Goal: Transaction & Acquisition: Purchase product/service

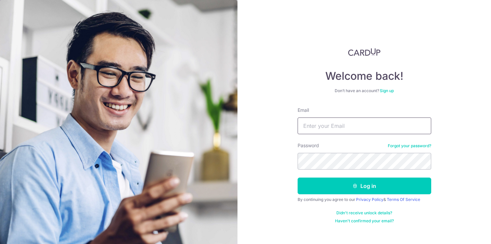
click at [315, 124] on input "Email" at bounding box center [364, 125] width 134 height 17
type input "sy9622@gmail.com"
click at [297, 178] on button "Log in" at bounding box center [364, 186] width 134 height 17
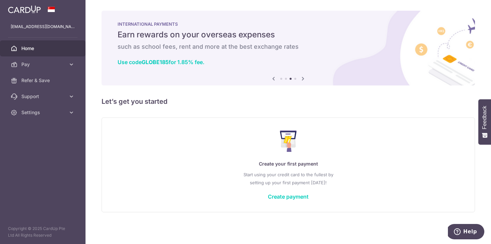
click at [302, 79] on icon at bounding box center [303, 78] width 8 height 8
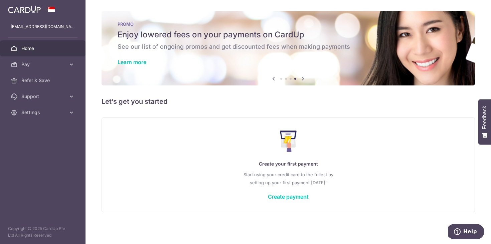
click at [302, 79] on icon at bounding box center [303, 78] width 8 height 8
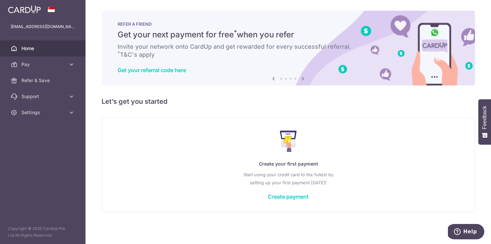
click at [302, 79] on icon at bounding box center [303, 78] width 8 height 8
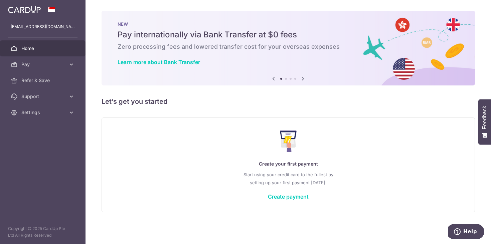
click at [302, 79] on icon at bounding box center [303, 78] width 8 height 8
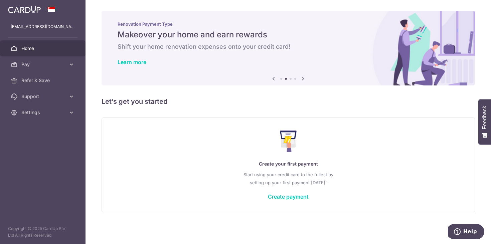
click at [302, 79] on icon at bounding box center [303, 78] width 8 height 8
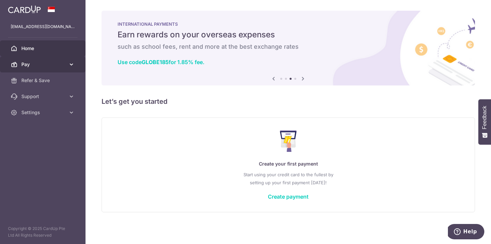
click at [68, 65] on link "Pay" at bounding box center [42, 64] width 85 height 16
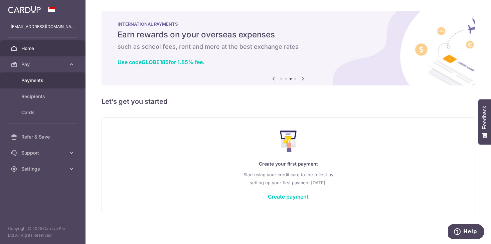
click at [46, 78] on span "Payments" at bounding box center [43, 80] width 44 height 7
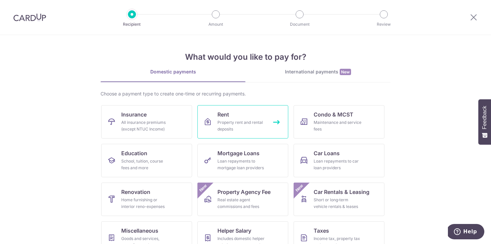
click at [274, 123] on link "Rent Property rent and rental deposits" at bounding box center [242, 121] width 91 height 33
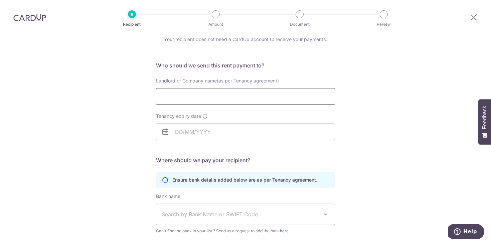
scroll to position [31, 0]
click at [258, 100] on input "Landlord or Company name(as per Tenancy agreement)" at bounding box center [245, 95] width 179 height 17
click at [333, 129] on input "Tenancy expiry date" at bounding box center [245, 131] width 179 height 17
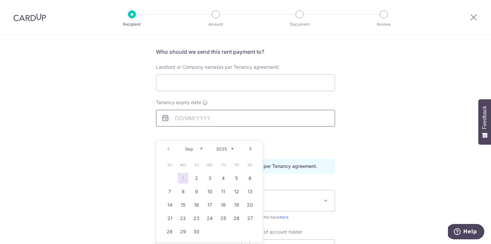
scroll to position [44, 0]
click at [335, 134] on div "Who would you like to pay? Your recipient does not need a CardUp account to rec…" at bounding box center [245, 150] width 491 height 318
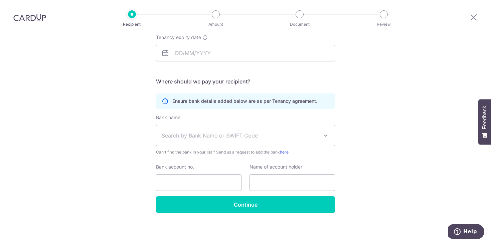
scroll to position [0, 0]
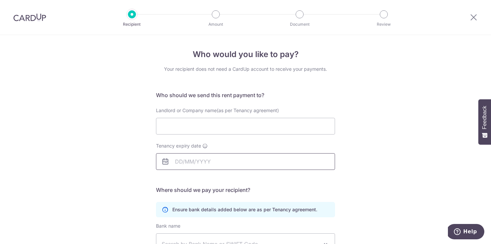
click at [208, 163] on input "Tenancy expiry date" at bounding box center [245, 161] width 179 height 17
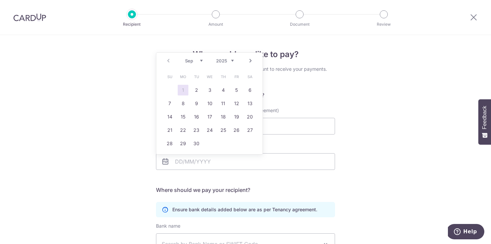
click at [225, 62] on select "2025 2026 2027 2028 2029 2030 2031 2032 2033 2034 2035" at bounding box center [225, 60] width 18 height 5
click at [197, 58] on select "Jan Feb Mar Apr May Jun Jul Aug Sep Oct Nov Dec" at bounding box center [194, 60] width 18 height 5
click at [251, 144] on link "30" at bounding box center [249, 143] width 11 height 11
type input "[DATE]"
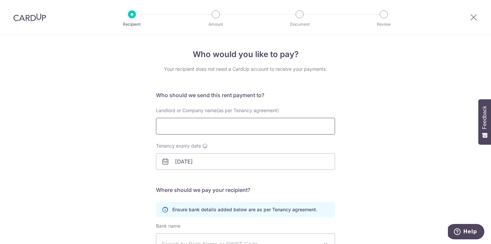
click at [210, 128] on input "Landlord or Company name(as per Tenancy agreement)" at bounding box center [245, 126] width 179 height 17
type input "LEW LI PHENG"
click at [337, 106] on div "Who would you like to pay? Your recipient does not need a CardUp account to rec…" at bounding box center [245, 194] width 491 height 318
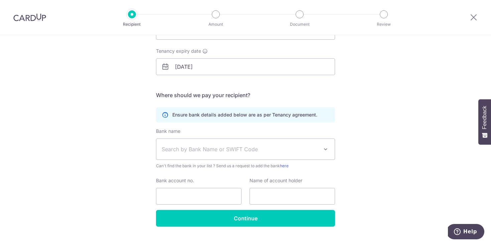
scroll to position [109, 0]
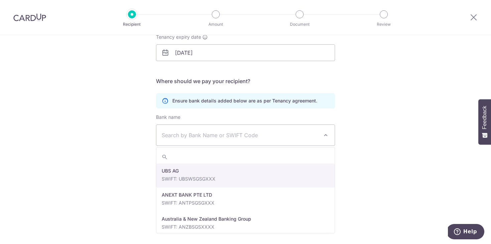
click at [309, 139] on span "Search by Bank Name or SWIFT Code" at bounding box center [240, 135] width 157 height 8
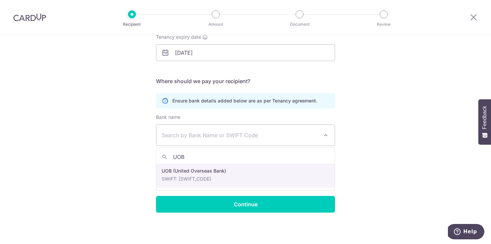
type input "UOB"
select select "18"
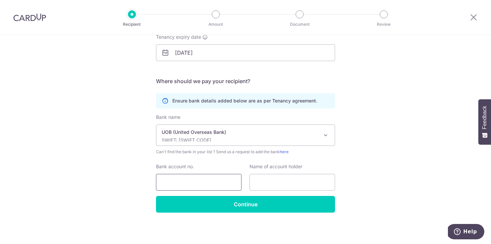
click at [207, 180] on input "Bank account no." at bounding box center [198, 182] width 85 height 17
paste input "1303074452"
type input "1303074452"
click at [305, 182] on input "text" at bounding box center [291, 182] width 85 height 17
type input "L"
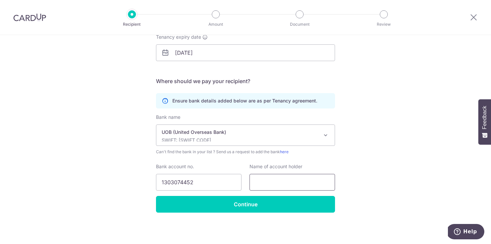
paste input "Lew Li Pheng"
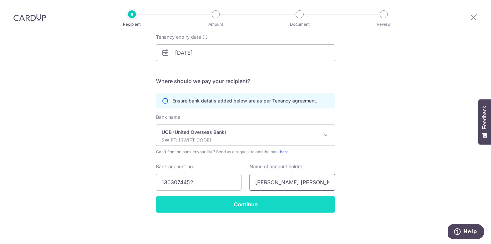
type input "Lew Li Pheng"
click at [296, 203] on input "Continue" at bounding box center [245, 204] width 179 height 17
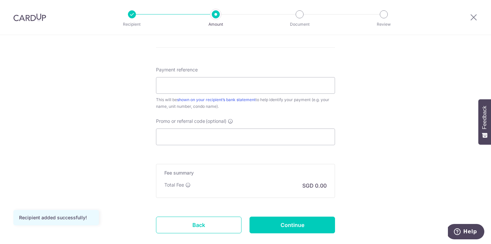
scroll to position [395, 0]
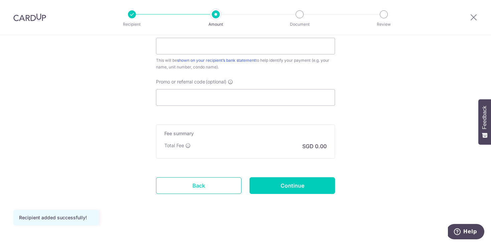
click at [221, 188] on link "Back" at bounding box center [198, 185] width 85 height 17
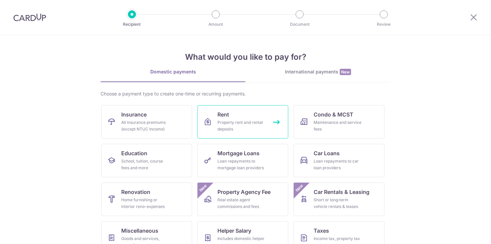
click at [234, 125] on div "Property rent and rental deposits" at bounding box center [241, 125] width 48 height 13
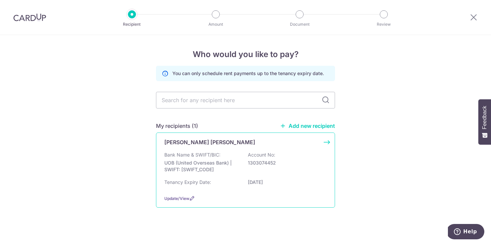
click at [281, 157] on div "Bank Name & SWIFT/BIC: UOB (United Overseas Bank) | SWIFT: [SWIFT_CODE] Account…" at bounding box center [245, 164] width 162 height 25
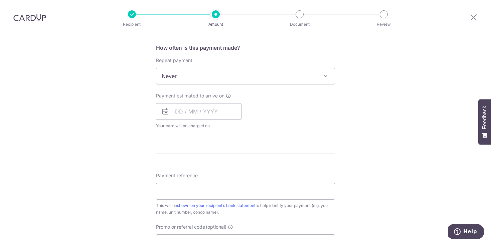
scroll to position [395, 0]
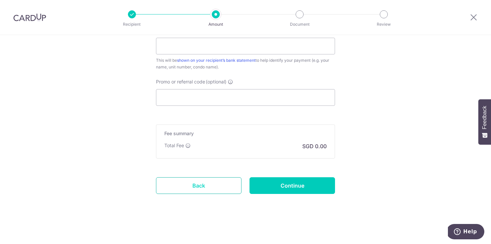
click at [221, 189] on link "Back" at bounding box center [198, 185] width 85 height 17
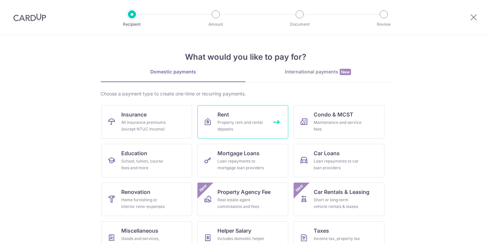
click at [258, 127] on div "Property rent and rental deposits" at bounding box center [241, 125] width 48 height 13
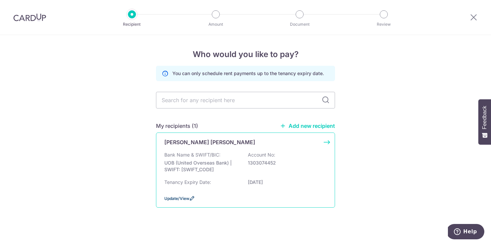
click at [184, 199] on span "Update/View" at bounding box center [176, 198] width 25 height 5
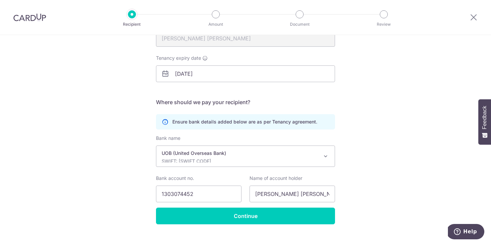
scroll to position [99, 0]
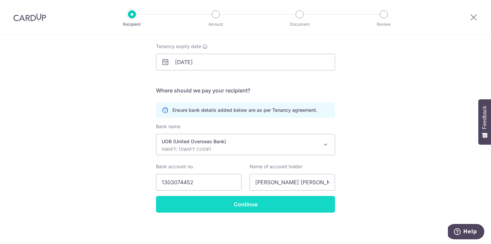
click at [258, 205] on input "Continue" at bounding box center [245, 204] width 179 height 17
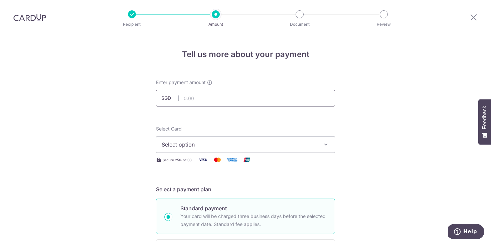
click at [284, 98] on input "text" at bounding box center [245, 98] width 179 height 17
type input "3,100.00"
click at [274, 148] on span "Select option" at bounding box center [240, 145] width 156 height 8
click at [262, 164] on span "Add credit card" at bounding box center [252, 163] width 156 height 7
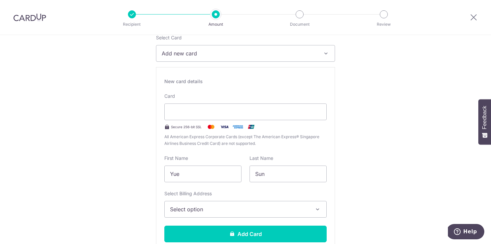
scroll to position [98, 0]
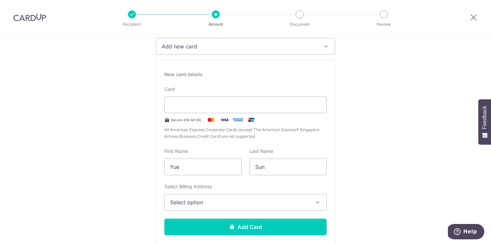
click at [227, 204] on span "Select option" at bounding box center [239, 202] width 139 height 8
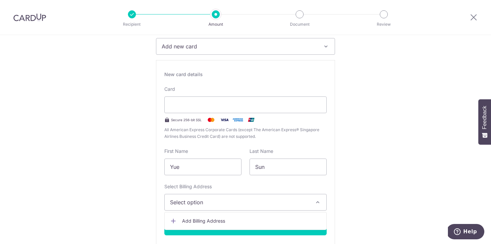
click at [216, 223] on span "Add Billing Address" at bounding box center [251, 221] width 139 height 7
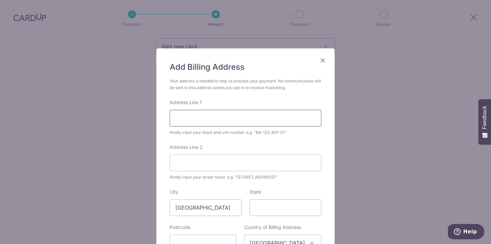
click at [238, 117] on input "Address Line 1" at bounding box center [246, 118] width 152 height 17
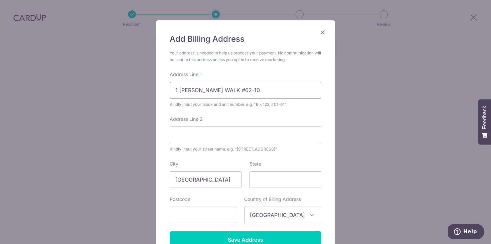
scroll to position [28, 0]
type input "1 SOMMERVILLE WALK #02-10"
click at [232, 216] on input "text" at bounding box center [203, 214] width 66 height 17
type input "357699"
click at [277, 186] on input "State" at bounding box center [285, 179] width 72 height 17
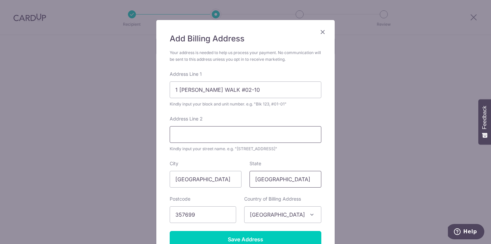
type input "SINGAPORE"
click at [256, 138] on input "Address Line 2" at bounding box center [246, 134] width 152 height 17
click at [322, 151] on div "Add Billing Address Your address is needed to help us process your payment. No …" at bounding box center [245, 140] width 178 height 241
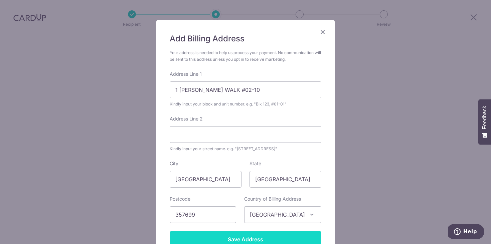
click at [273, 235] on input "Save Address" at bounding box center [246, 239] width 152 height 17
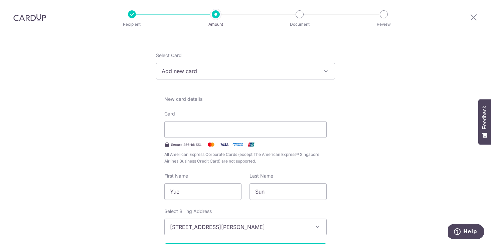
scroll to position [73, 0]
click at [204, 134] on div at bounding box center [245, 130] width 162 height 17
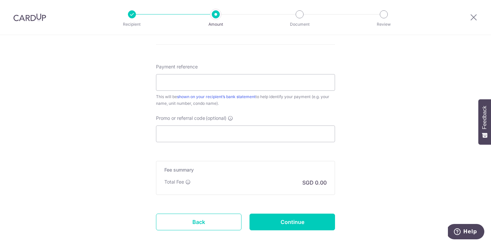
scroll to position [542, 0]
click at [185, 130] on input "Promo or referral code (optional)" at bounding box center [245, 133] width 179 height 17
paste input "SAVERENT179"
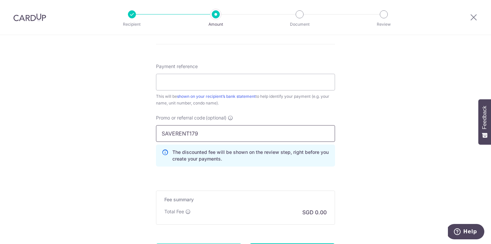
type input "SAVERENT179"
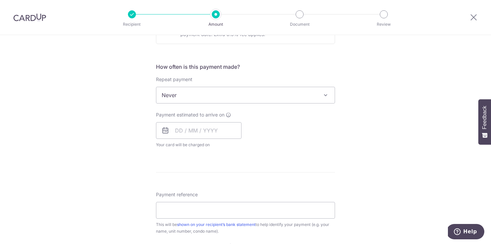
scroll to position [425, 0]
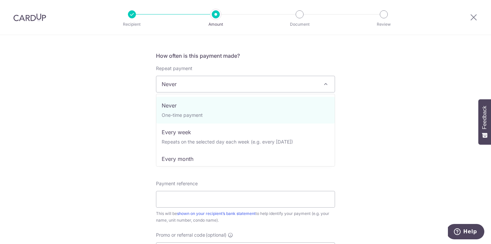
click at [238, 92] on span "Never" at bounding box center [245, 84] width 178 height 16
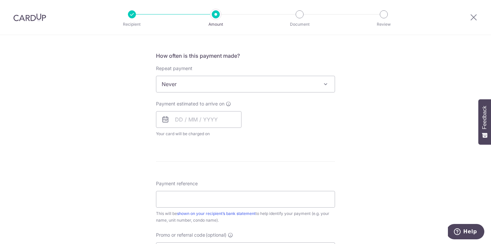
click at [239, 86] on span "Never" at bounding box center [245, 84] width 178 height 16
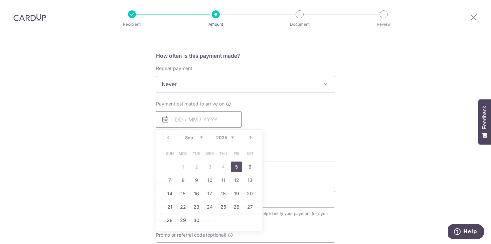
click at [218, 117] on input "text" at bounding box center [198, 119] width 85 height 17
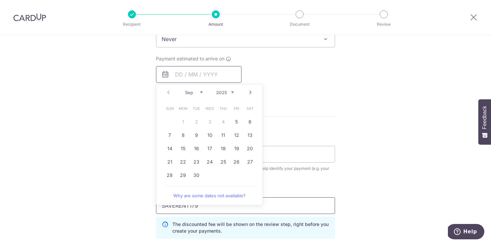
scroll to position [463, 0]
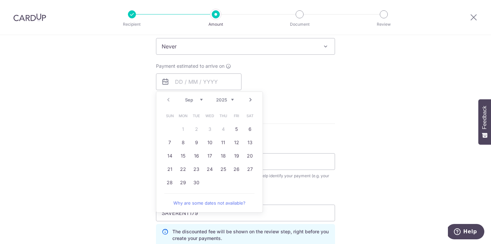
click at [248, 100] on link "Next" at bounding box center [250, 100] width 8 height 8
click at [206, 130] on link "1" at bounding box center [209, 129] width 11 height 11
type input "01/10/2025"
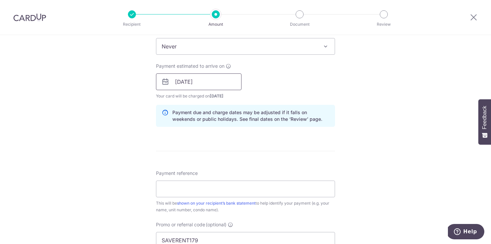
click at [235, 83] on input "01/10/2025" at bounding box center [198, 81] width 85 height 17
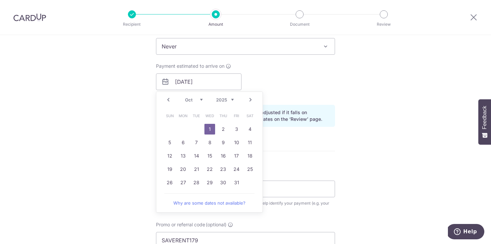
click at [264, 80] on div "Payment estimated to arrive on 01/10/2025 Prev Next Sep Oct Nov Dec 2025 2026 2…" at bounding box center [245, 81] width 187 height 37
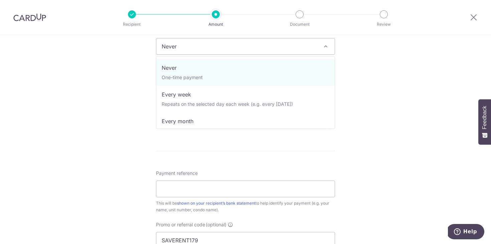
click at [232, 47] on span "Never" at bounding box center [245, 46] width 178 height 16
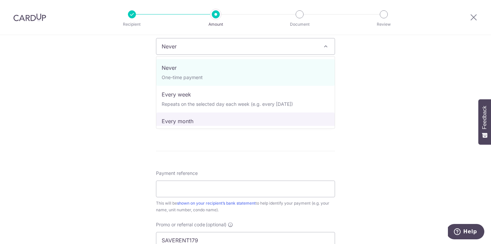
select select "3"
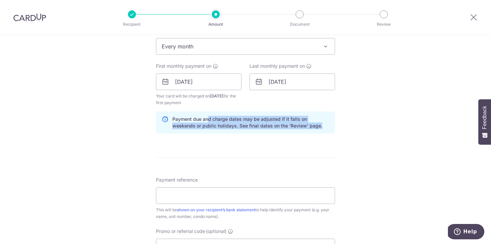
drag, startPoint x: 208, startPoint y: 119, endPoint x: 301, endPoint y: 130, distance: 94.5
click at [301, 130] on div "Payment due and charge dates may be adjusted if it falls on weekends or public …" at bounding box center [245, 122] width 179 height 22
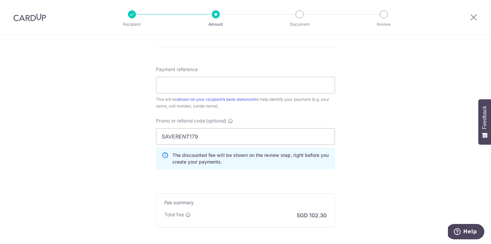
scroll to position [570, 0]
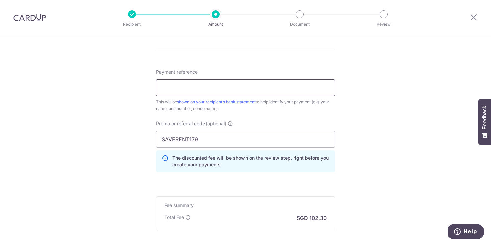
click at [280, 84] on input "Payment reference" at bounding box center [245, 87] width 179 height 17
type input "R MAISON RENTAL"
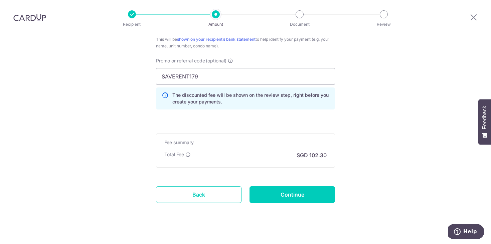
scroll to position [642, 0]
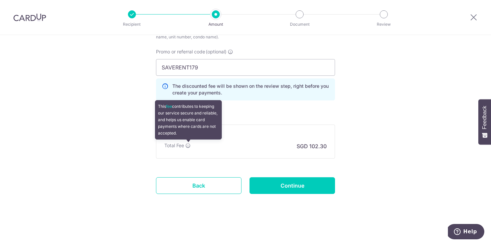
click at [189, 146] on icon at bounding box center [187, 145] width 5 height 5
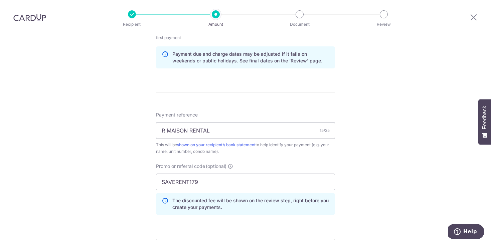
scroll to position [530, 0]
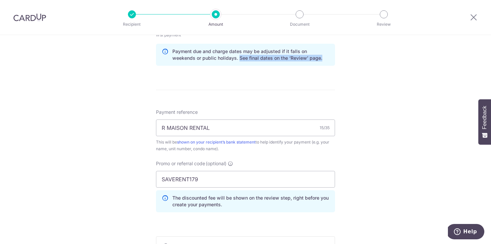
drag, startPoint x: 216, startPoint y: 57, endPoint x: 297, endPoint y: 59, distance: 81.1
click at [297, 59] on p "Payment due and charge dates may be adjusted if it falls on weekends or public …" at bounding box center [250, 54] width 157 height 13
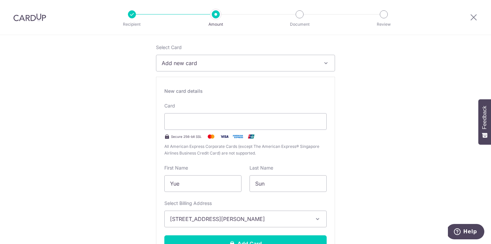
scroll to position [84, 0]
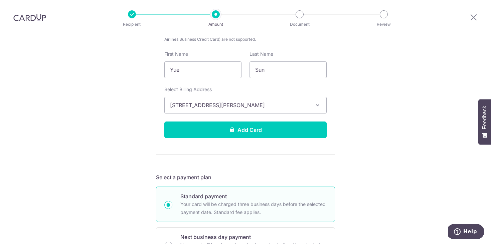
scroll to position [208, 0]
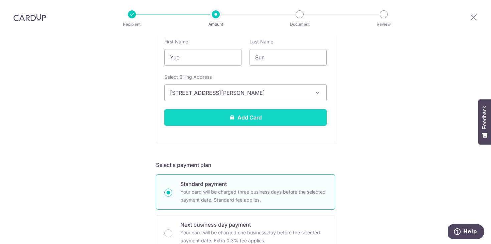
click at [279, 120] on button "Add Card" at bounding box center [245, 117] width 162 height 17
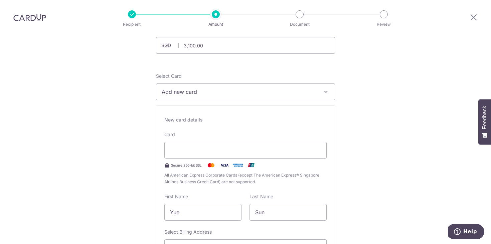
scroll to position [52, 0]
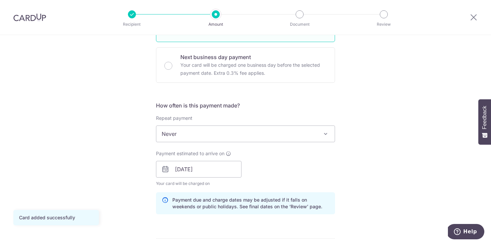
scroll to position [191, 0]
click at [298, 134] on span "Never" at bounding box center [245, 135] width 178 height 16
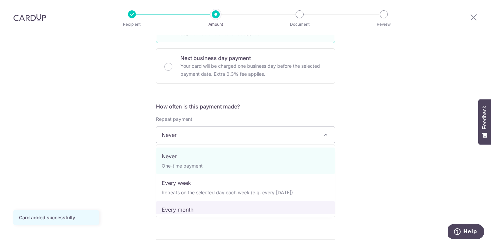
select select "3"
type input "30/06/2029"
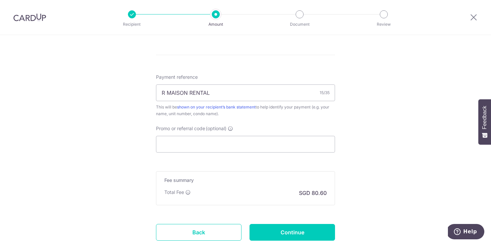
scroll to position [393, 0]
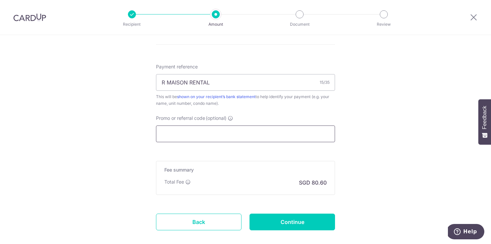
click at [292, 137] on input "Promo or referral code (optional)" at bounding box center [245, 134] width 179 height 17
paste input "SAVERENT179"
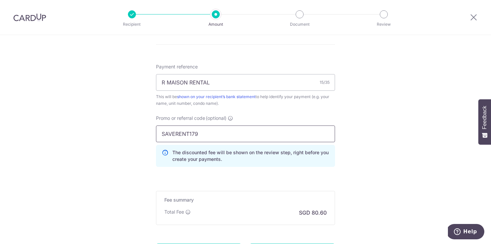
type input "SAVERENT179"
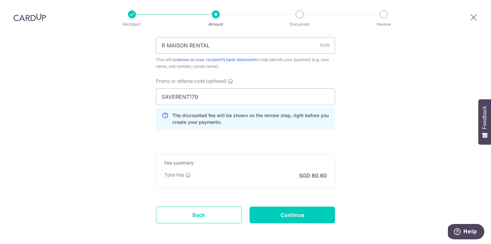
scroll to position [436, 0]
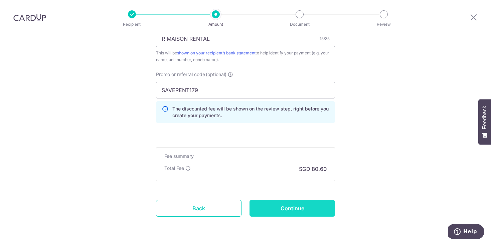
click at [305, 203] on input "Continue" at bounding box center [291, 208] width 85 height 17
type input "Create Schedule"
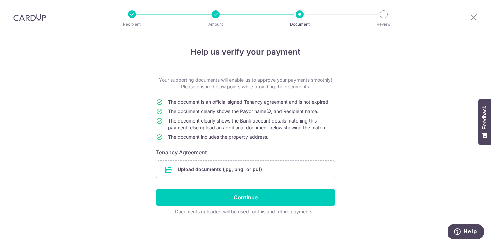
scroll to position [1, 0]
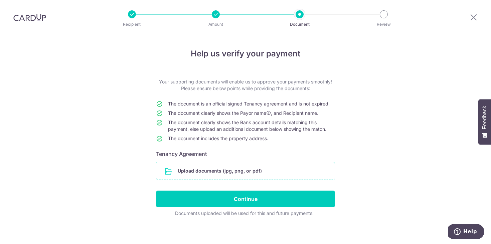
click at [215, 174] on input "file" at bounding box center [245, 170] width 178 height 17
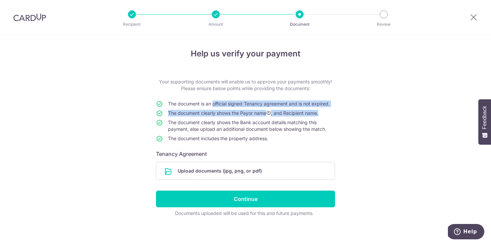
drag, startPoint x: 211, startPoint y: 105, endPoint x: 261, endPoint y: 118, distance: 51.6
click at [261, 118] on tbody "The document is an official signed Tenancy agreement and is not expired. The do…" at bounding box center [245, 122] width 179 height 44
click at [261, 118] on td "The document clearly shows the Payor name , and Recipient name." at bounding box center [251, 114] width 167 height 9
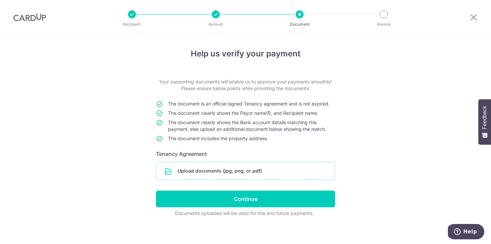
click at [215, 171] on input "file" at bounding box center [245, 170] width 178 height 17
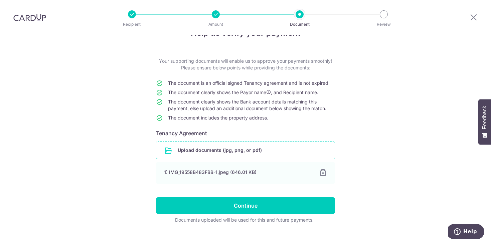
scroll to position [25, 0]
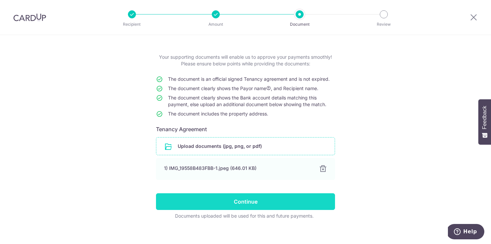
click at [239, 204] on input "Continue" at bounding box center [245, 201] width 179 height 17
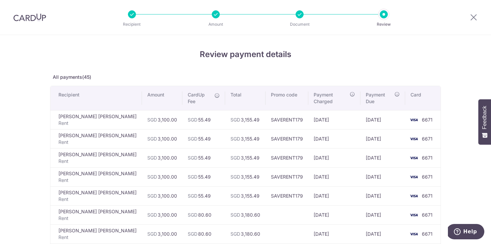
drag, startPoint x: 211, startPoint y: 112, endPoint x: 230, endPoint y: 191, distance: 80.7
click at [230, 191] on td "SGD 3,155.49" at bounding box center [245, 195] width 40 height 19
drag, startPoint x: 234, startPoint y: 190, endPoint x: 215, endPoint y: 191, distance: 19.1
click at [225, 191] on td "SGD 3,155.49" at bounding box center [245, 195] width 40 height 19
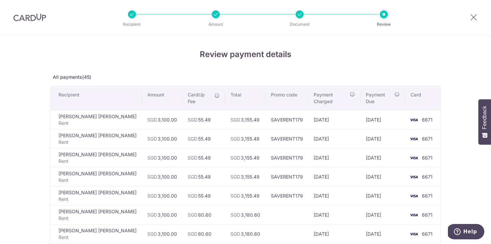
click at [265, 205] on td at bounding box center [286, 214] width 43 height 19
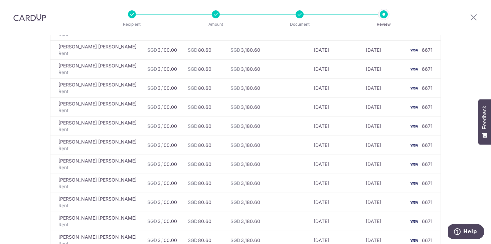
scroll to position [828, 0]
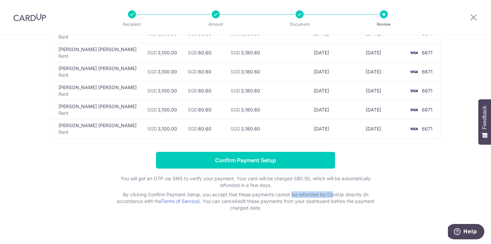
drag, startPoint x: 250, startPoint y: 189, endPoint x: 291, endPoint y: 186, distance: 41.5
click at [291, 191] on p "By clicking Confirm Payment Setup, you accept that these payments cannot be ref…" at bounding box center [245, 201] width 267 height 20
click at [321, 191] on p "By clicking Confirm Payment Setup, you accept that these payments cannot be ref…" at bounding box center [245, 201] width 267 height 20
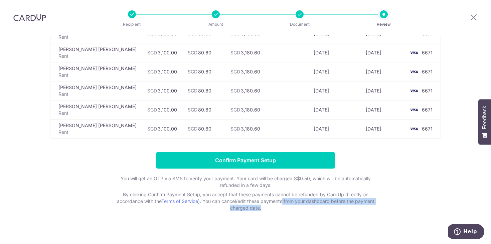
drag, startPoint x: 283, startPoint y: 195, endPoint x: 285, endPoint y: 203, distance: 7.9
click at [285, 203] on p "By clicking Confirm Payment Setup, you accept that these payments cannot be ref…" at bounding box center [245, 201] width 267 height 20
drag, startPoint x: 204, startPoint y: 195, endPoint x: 255, endPoint y: 210, distance: 52.7
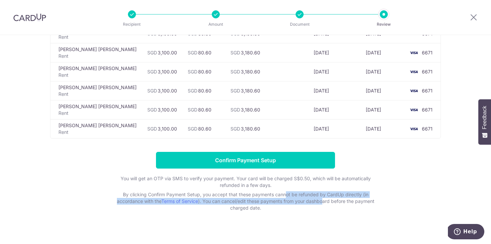
drag, startPoint x: 242, startPoint y: 187, endPoint x: 324, endPoint y: 190, distance: 81.5
click at [324, 192] on p "By clicking Confirm Payment Setup, you accept that these payments cannot be ref…" at bounding box center [245, 201] width 267 height 20
click at [324, 191] on p "By clicking Confirm Payment Setup, you accept that these payments cannot be ref…" at bounding box center [245, 201] width 267 height 20
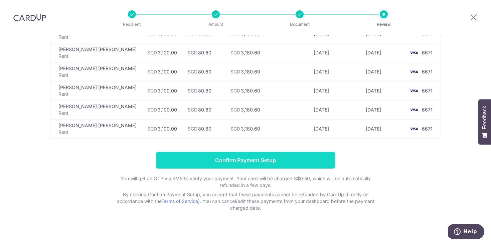
click at [313, 159] on input "Confirm Payment Setup" at bounding box center [245, 160] width 179 height 17
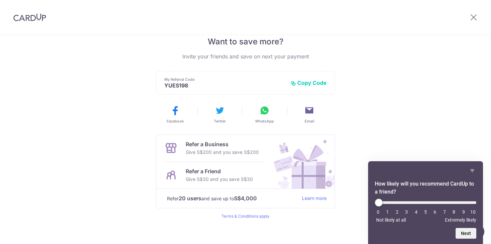
scroll to position [143, 0]
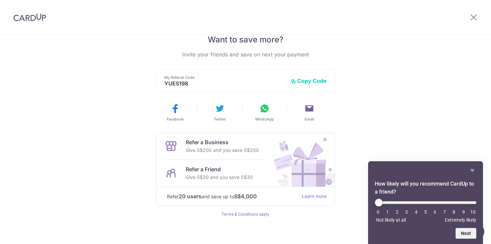
click at [267, 110] on icon at bounding box center [264, 108] width 11 height 11
click at [312, 82] on button "Copy Code" at bounding box center [308, 80] width 36 height 7
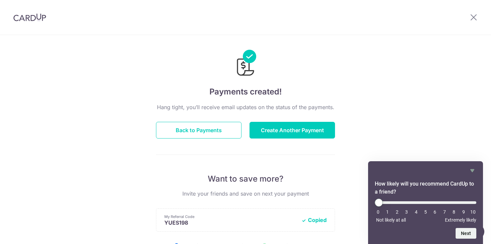
scroll to position [0, 0]
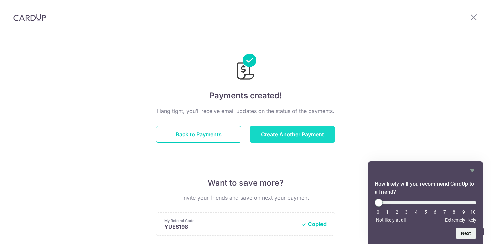
click at [300, 137] on button "Create Another Payment" at bounding box center [291, 134] width 85 height 17
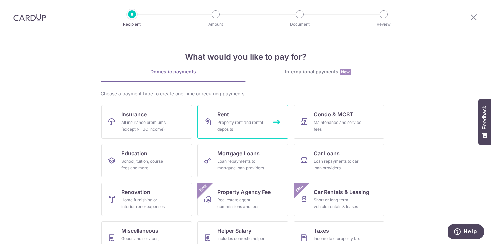
click at [269, 124] on link "Rent Property rent and rental deposits" at bounding box center [242, 121] width 91 height 33
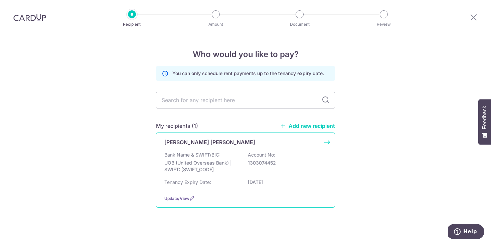
click at [263, 164] on p "1303074452" at bounding box center [285, 163] width 75 height 7
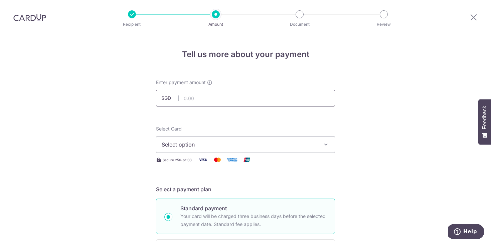
click at [278, 99] on input "text" at bounding box center [245, 98] width 179 height 17
type input "3,100.00"
click at [271, 148] on span "Select option" at bounding box center [240, 145] width 156 height 8
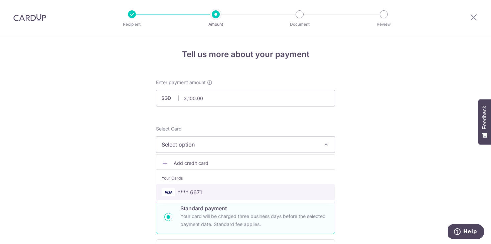
click at [248, 186] on link "**** 6671" at bounding box center [245, 192] width 178 height 16
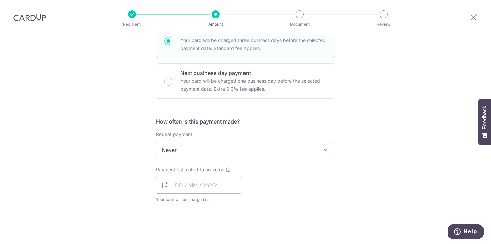
scroll to position [179, 0]
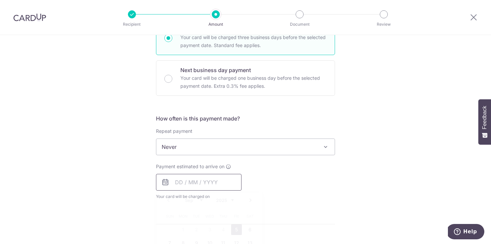
click at [189, 186] on input "text" at bounding box center [198, 182] width 85 height 17
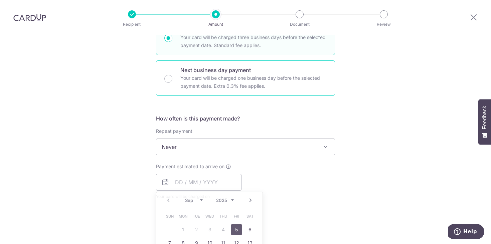
click at [282, 71] on p "Next business day payment" at bounding box center [253, 70] width 146 height 8
click at [172, 75] on input "Next business day payment Your card will be charged one business day before the…" at bounding box center [168, 79] width 8 height 8
radio input "false"
radio input "true"
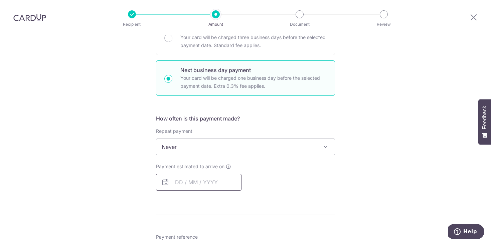
click at [204, 186] on input "text" at bounding box center [198, 182] width 85 height 17
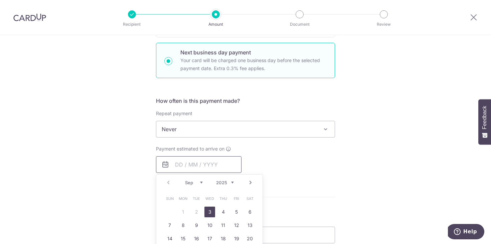
scroll to position [198, 0]
click at [210, 212] on link "3" at bounding box center [209, 211] width 11 height 11
type input "03/09/2025"
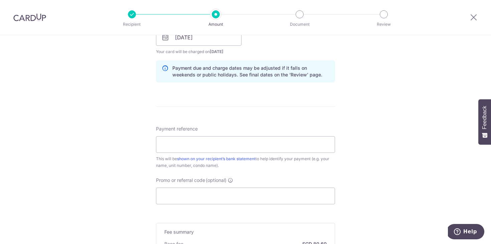
scroll to position [330, 0]
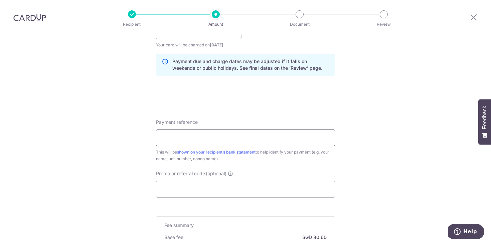
click at [287, 134] on input "Payment reference" at bounding box center [245, 138] width 179 height 17
type input "R MAISON RENTAL"
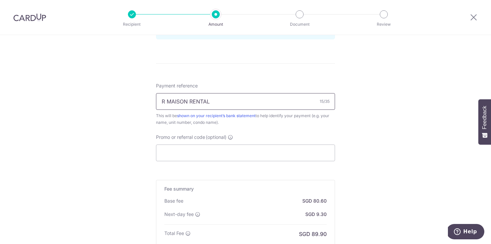
scroll to position [368, 0]
click at [215, 144] on input "Promo or referral code (optional)" at bounding box center [245, 152] width 179 height 17
paste input "SAVERENT179"
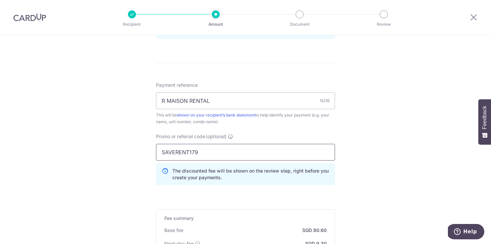
type input "SAVERENT179"
click at [319, 191] on form "Enter payment amount SGD 3,100.00 3100.00 Select Card **** 6671 Add credit card…" at bounding box center [245, 21] width 179 height 618
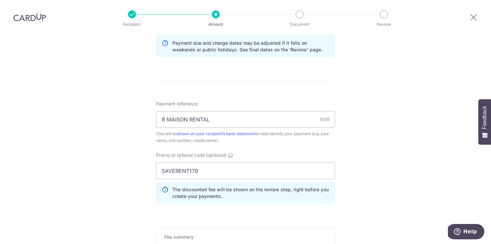
scroll to position [485, 0]
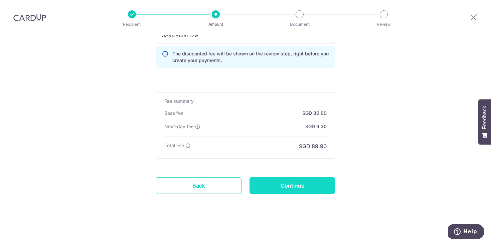
click at [315, 189] on input "Continue" at bounding box center [291, 185] width 85 height 17
type input "Create Schedule"
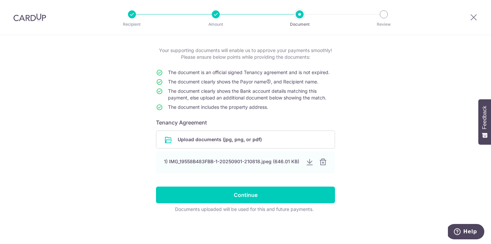
scroll to position [31, 0]
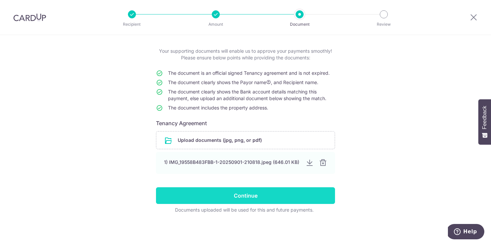
click at [314, 192] on input "Continue" at bounding box center [245, 195] width 179 height 17
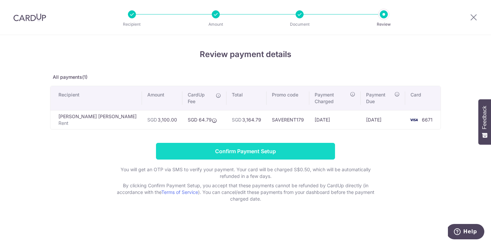
click at [288, 148] on input "Confirm Payment Setup" at bounding box center [245, 151] width 179 height 17
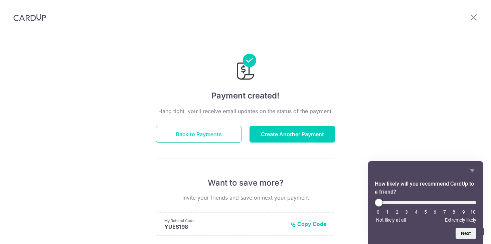
click at [204, 139] on button "Back to Payments" at bounding box center [198, 134] width 85 height 17
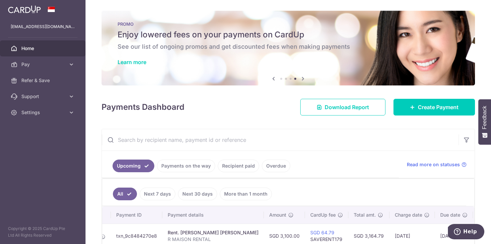
click at [185, 166] on link "Payments on the way" at bounding box center [186, 166] width 58 height 13
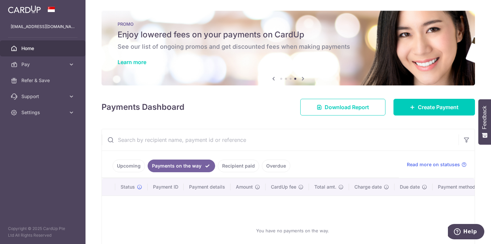
click at [132, 166] on link "Upcoming" at bounding box center [128, 166] width 32 height 13
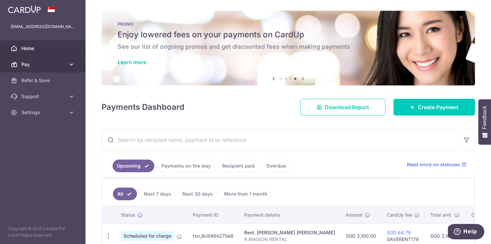
click at [74, 64] on icon at bounding box center [71, 64] width 7 height 7
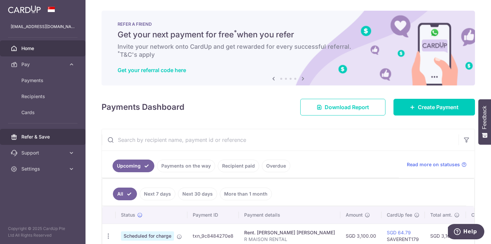
click at [66, 138] on link "Refer & Save" at bounding box center [42, 137] width 85 height 16
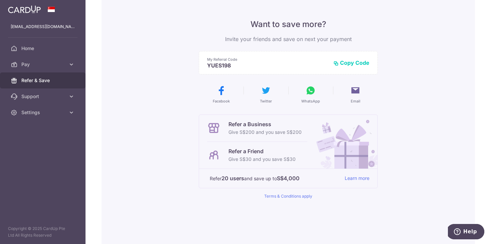
scroll to position [52, 0]
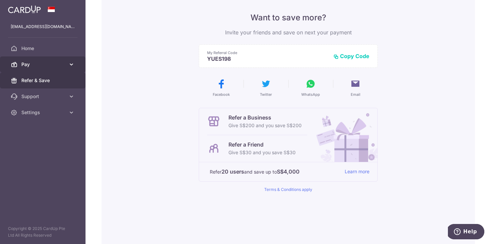
click at [64, 67] on span "Pay" at bounding box center [43, 64] width 44 height 7
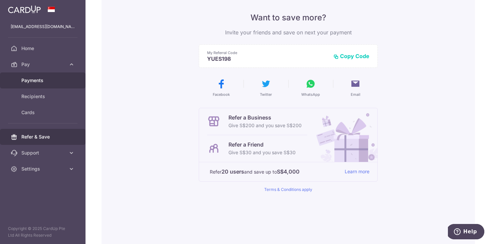
click at [61, 78] on span "Payments" at bounding box center [43, 80] width 44 height 7
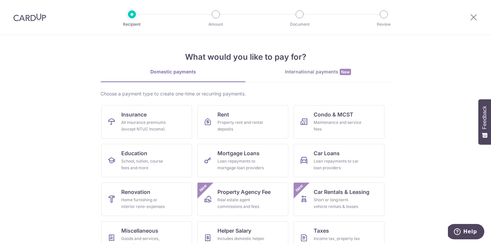
click at [26, 17] on img at bounding box center [29, 17] width 33 height 8
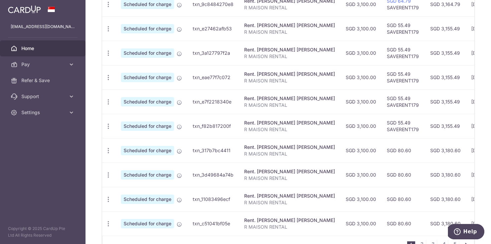
scroll to position [228, 0]
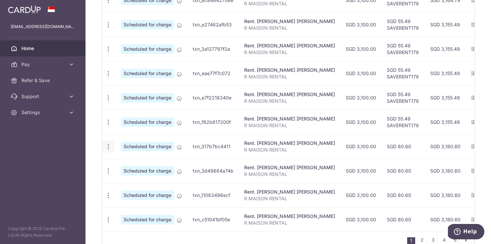
click at [108, 4] on icon "button" at bounding box center [108, 0] width 7 height 7
click at [181, 150] on icon at bounding box center [179, 147] width 5 height 5
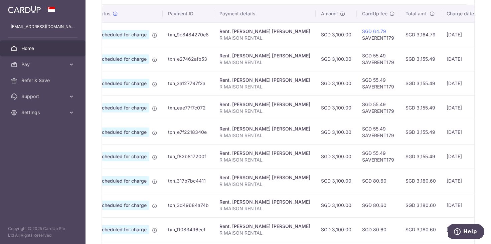
scroll to position [0, 27]
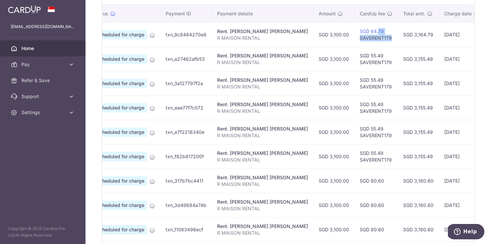
drag, startPoint x: 314, startPoint y: 31, endPoint x: 346, endPoint y: 37, distance: 32.6
click at [354, 37] on td "SGD 64.79 SAVERENT179" at bounding box center [375, 34] width 43 height 24
drag, startPoint x: 346, startPoint y: 37, endPoint x: 312, endPoint y: 26, distance: 35.2
click at [354, 26] on td "SGD 64.79 SAVERENT179" at bounding box center [375, 34] width 43 height 24
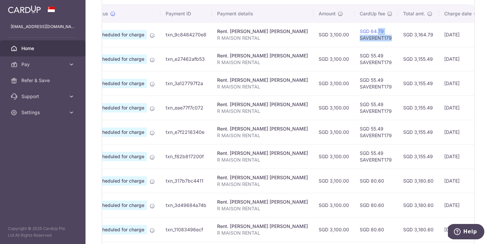
click at [354, 26] on td "SGD 64.79 SAVERENT179" at bounding box center [375, 34] width 43 height 24
drag, startPoint x: 312, startPoint y: 29, endPoint x: 354, endPoint y: 44, distance: 43.8
click at [354, 44] on tr "Update payment Cancel payment Scheduled for charge txn_9c8484270e8 Rent. LEW LI…" at bounding box center [324, 34] width 498 height 24
click at [398, 44] on td "SGD 3,164.79" at bounding box center [418, 34] width 41 height 24
click at [69, 65] on icon at bounding box center [71, 64] width 7 height 7
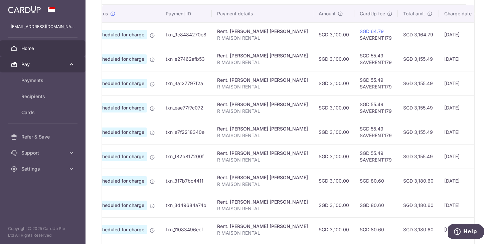
click at [67, 63] on link "Pay" at bounding box center [42, 64] width 85 height 16
click at [61, 65] on span "Pay" at bounding box center [43, 64] width 44 height 7
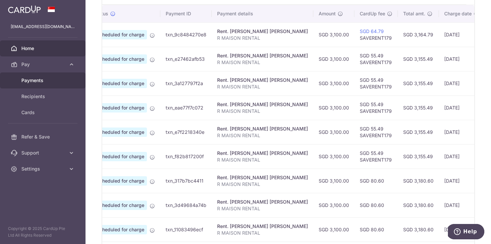
click at [41, 83] on span "Payments" at bounding box center [43, 80] width 44 height 7
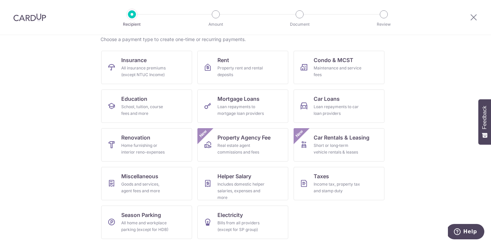
scroll to position [55, 0]
